Goal: Navigation & Orientation: Find specific page/section

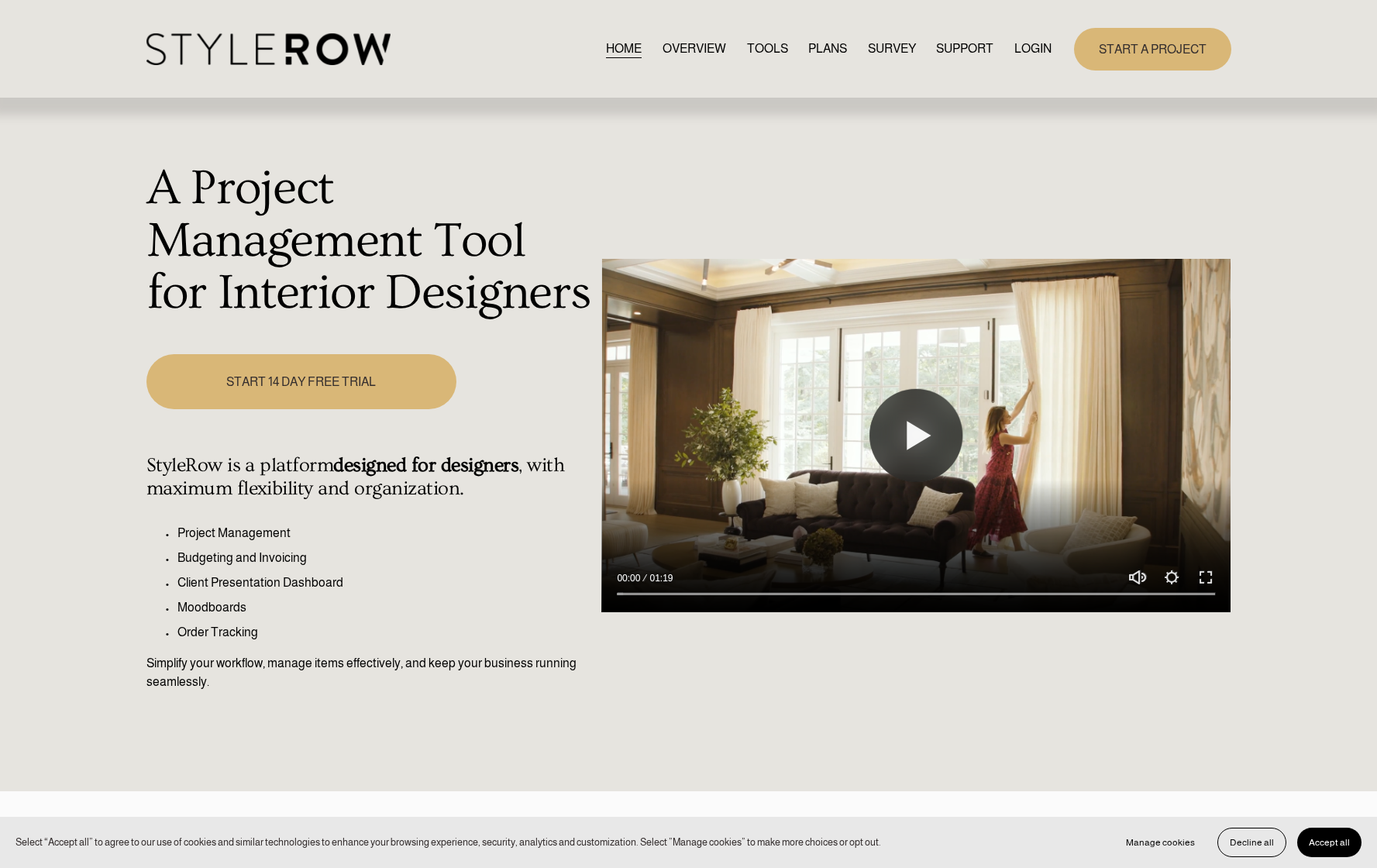
click at [1014, 43] on link "LOGIN" at bounding box center [1033, 48] width 38 height 21
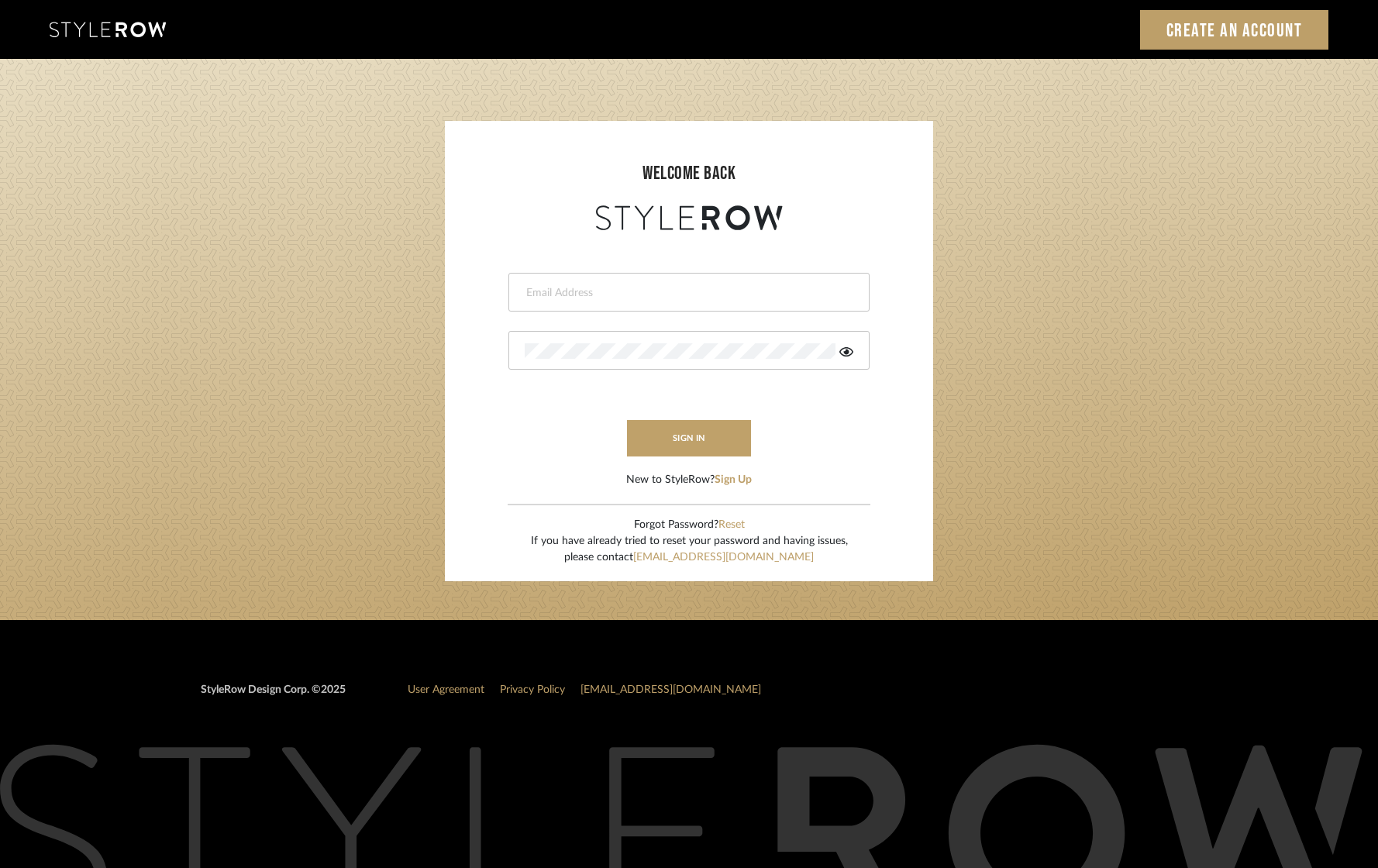
click at [605, 282] on div at bounding box center [689, 291] width 361 height 38
type input "eknight963@gmail.com"
click at [698, 442] on button "sign in" at bounding box center [689, 438] width 124 height 37
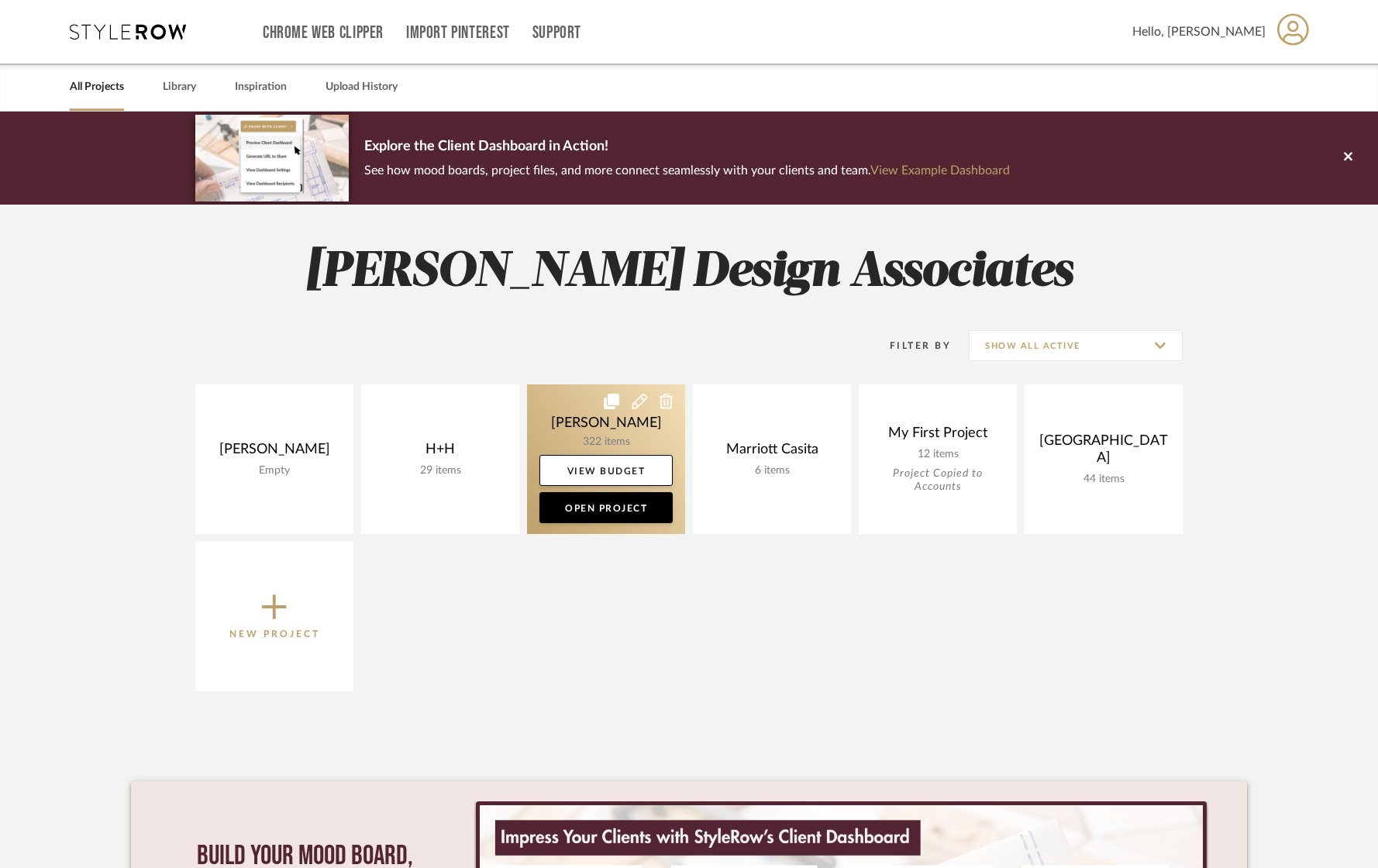
click at [599, 423] on link at bounding box center [605, 458] width 158 height 149
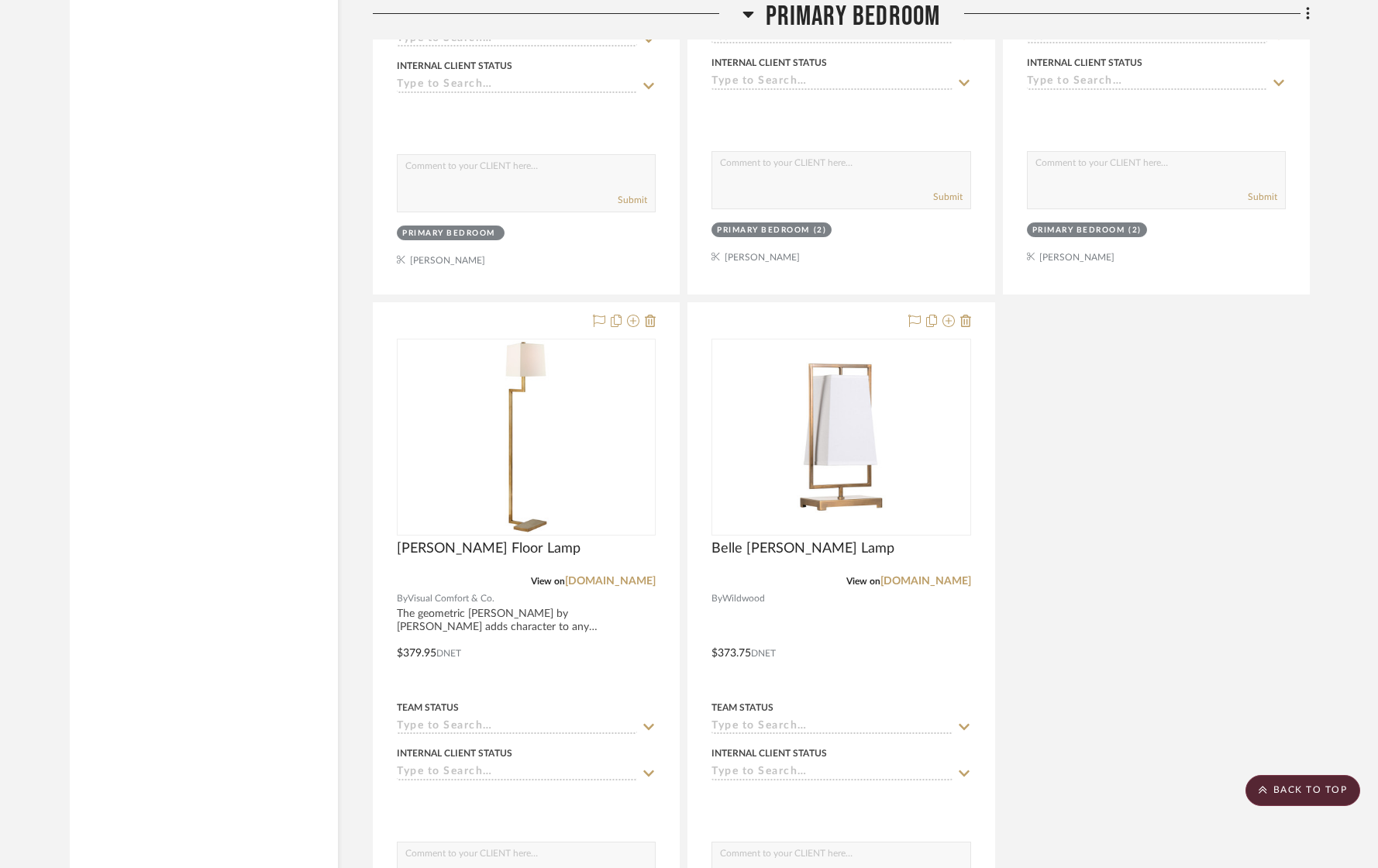
scroll to position [17733, 0]
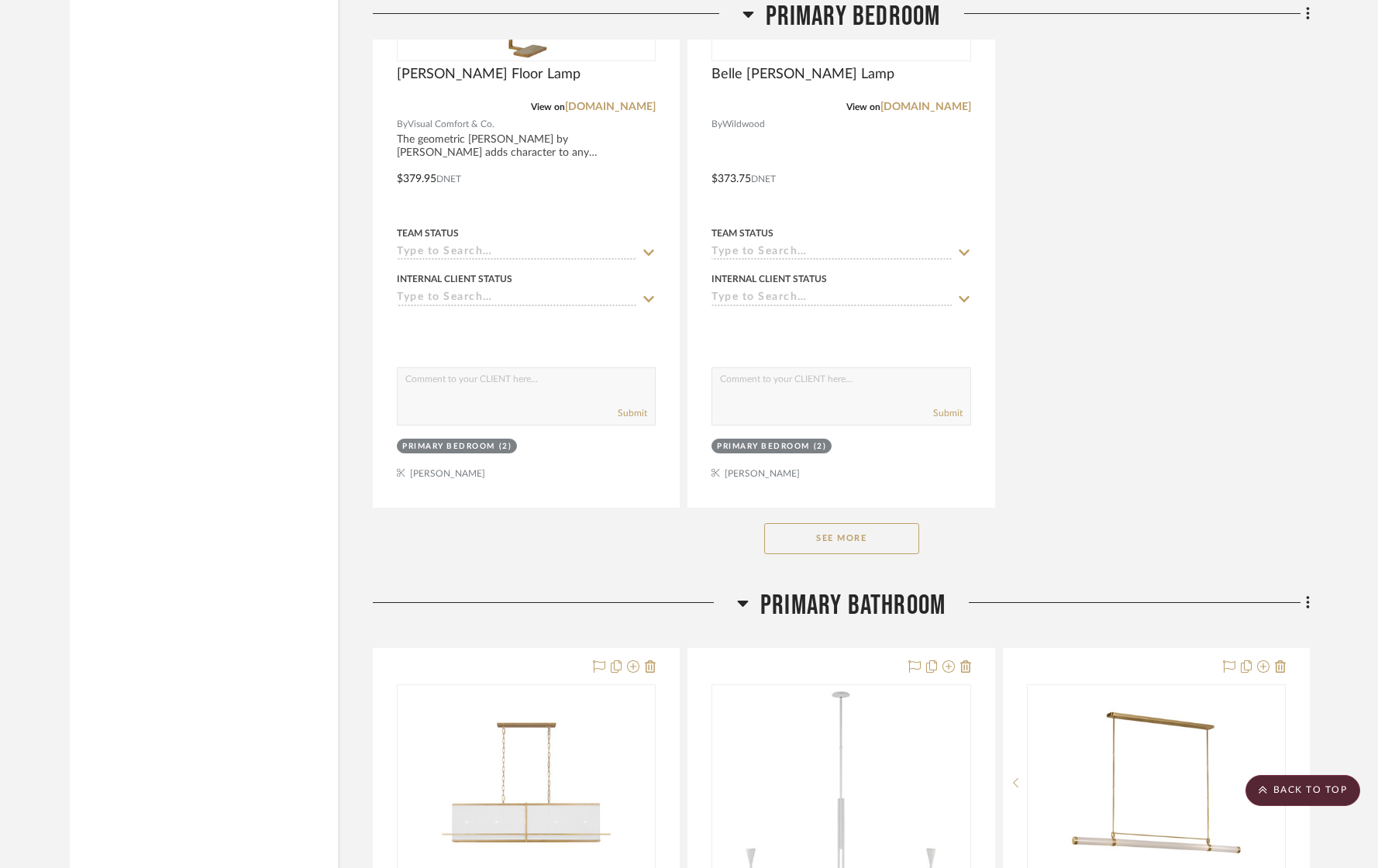
click at [854, 523] on button "See More" at bounding box center [841, 538] width 155 height 31
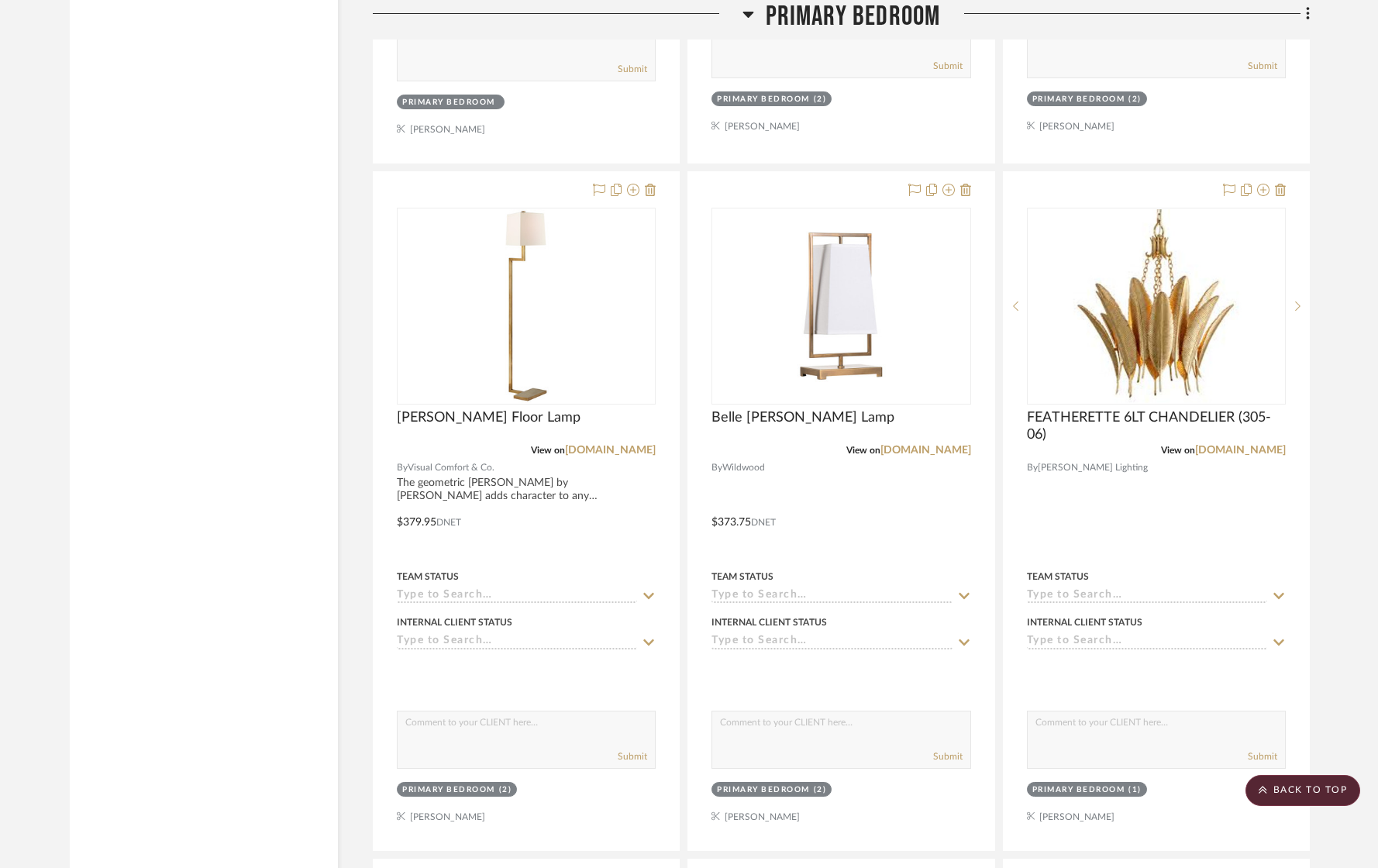
scroll to position [17388, 0]
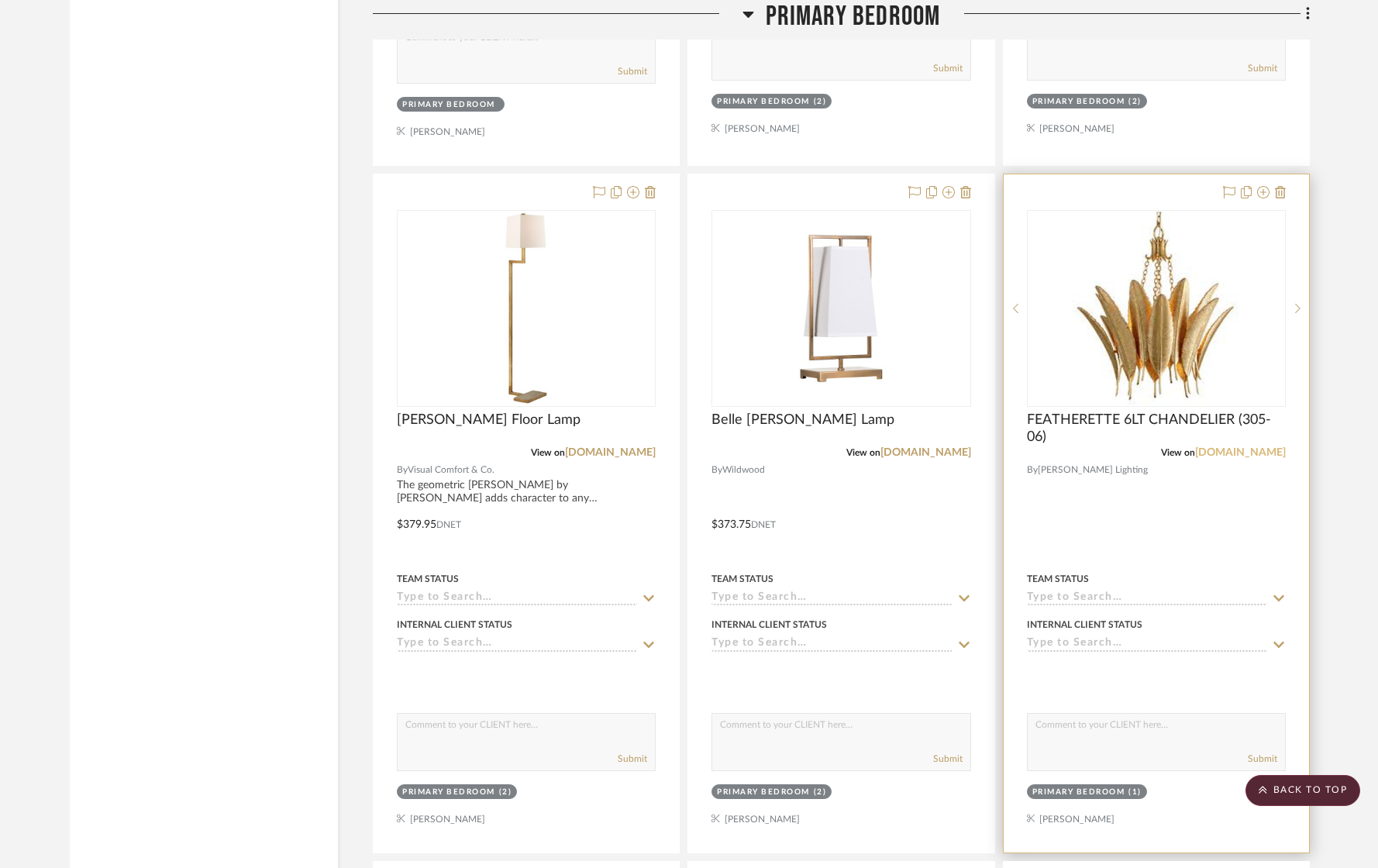
click at [1234, 447] on link "[DOMAIN_NAME]" at bounding box center [1240, 453] width 91 height 11
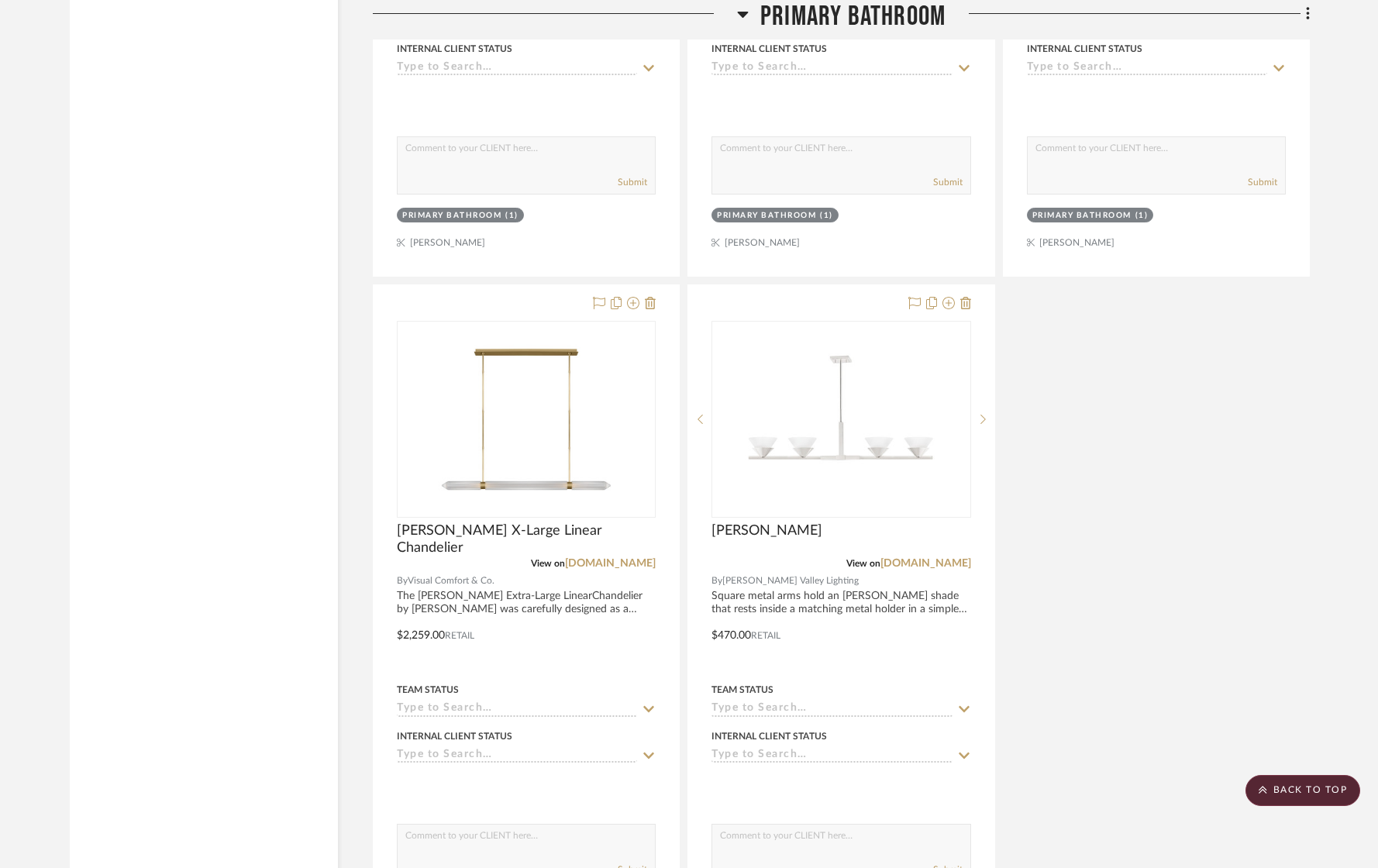
scroll to position [21544, 0]
